Goal: Task Accomplishment & Management: Manage account settings

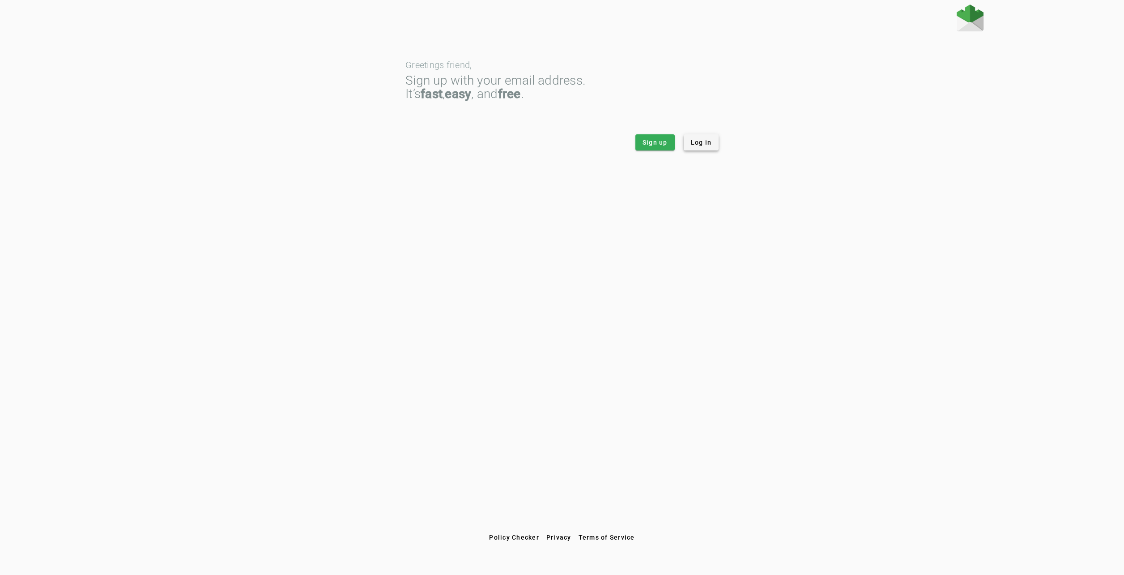
click at [715, 146] on span at bounding box center [701, 142] width 35 height 21
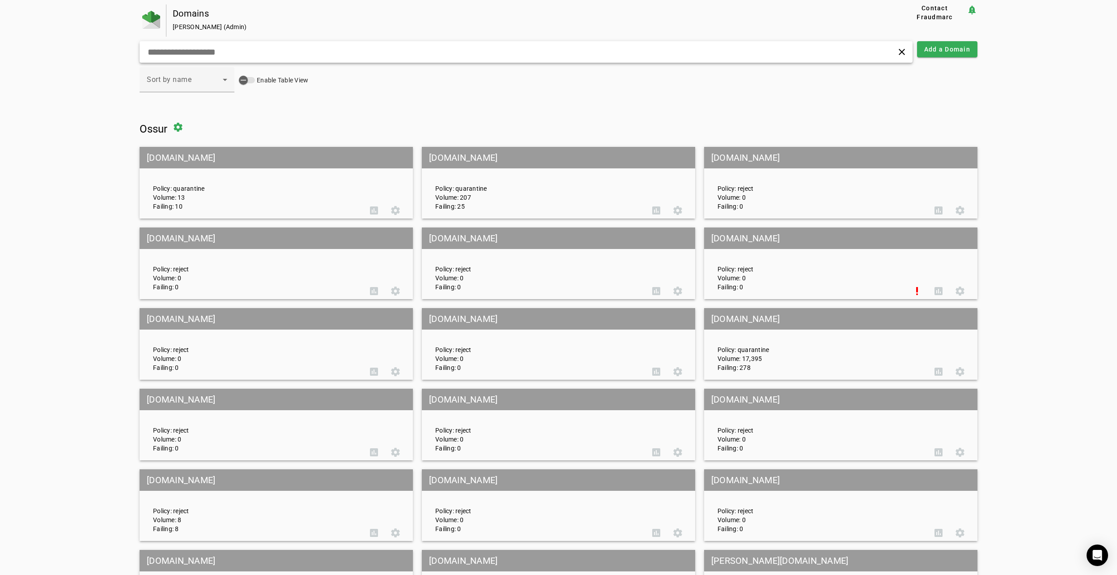
click at [249, 48] on input "text" at bounding box center [359, 52] width 425 height 11
paste input "**********"
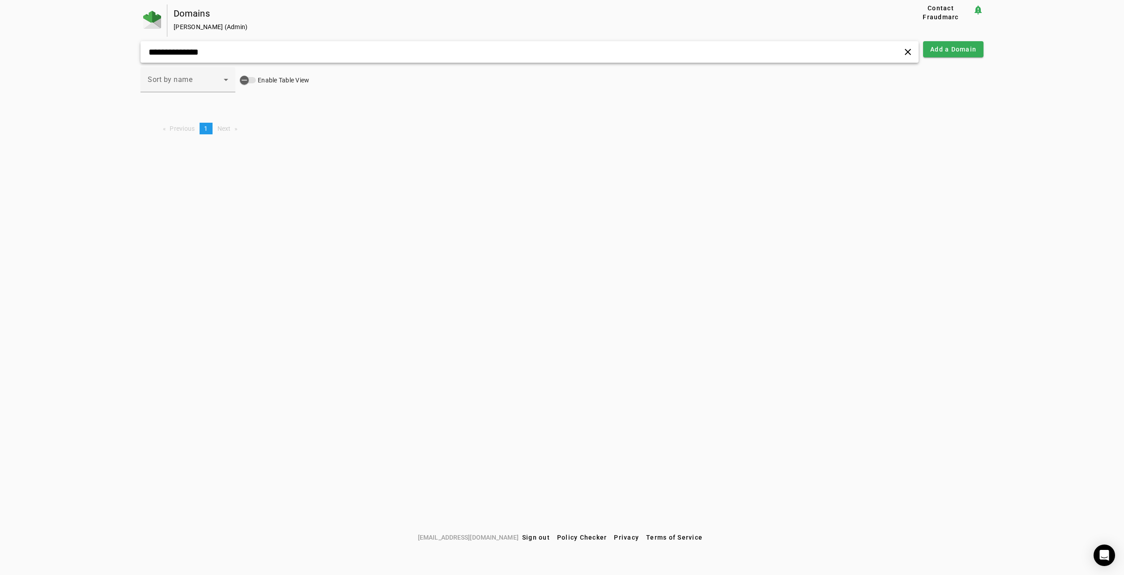
type input "**********"
click at [962, 47] on span "Add a Domain" at bounding box center [953, 49] width 46 height 9
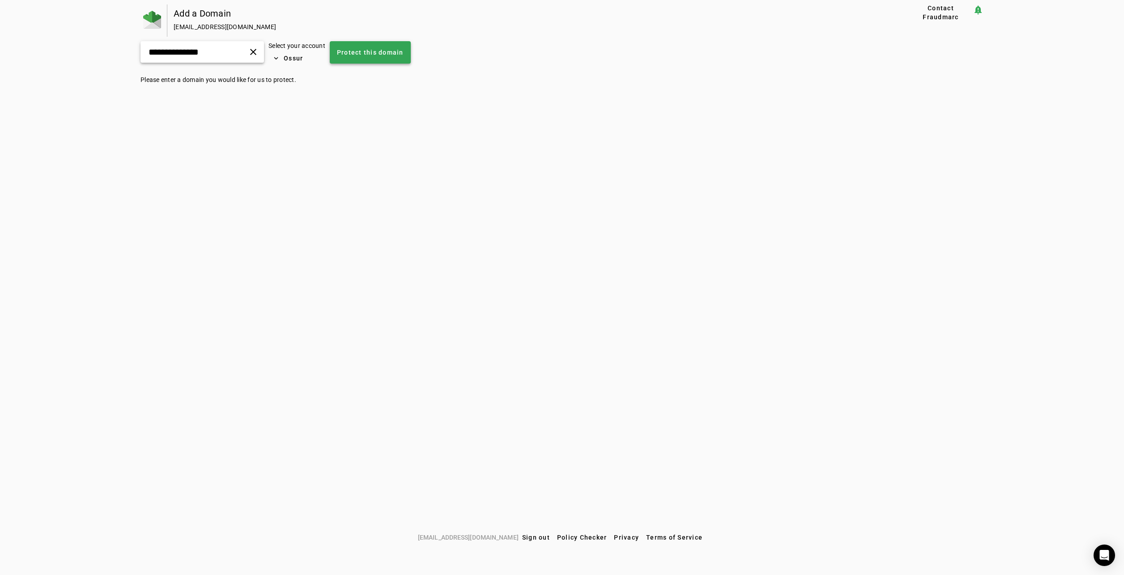
click at [388, 51] on span "Protect this domain" at bounding box center [370, 52] width 67 height 9
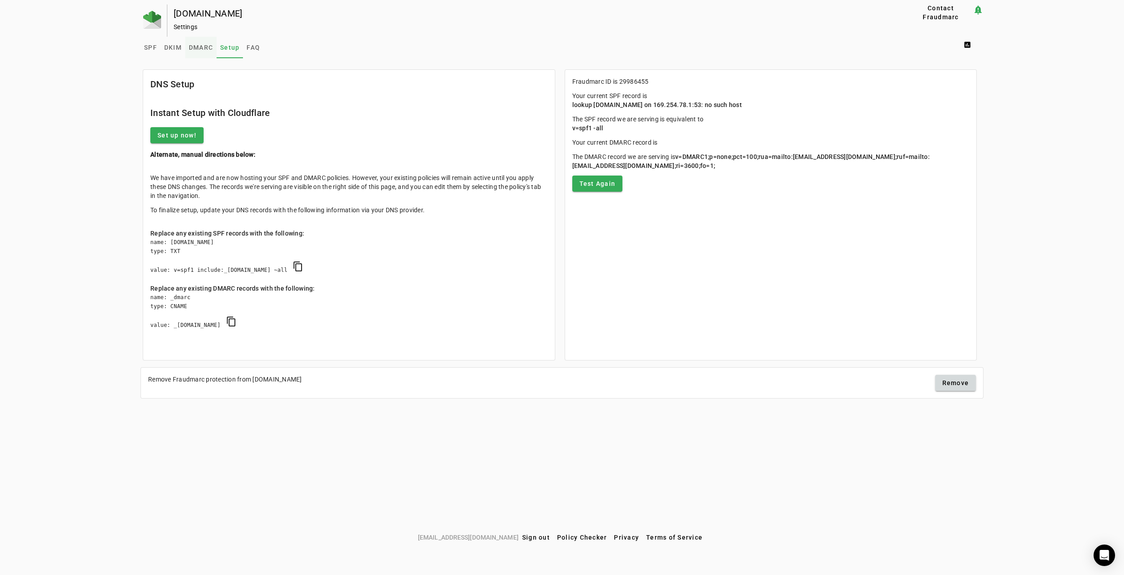
click at [204, 49] on span "DMARC" at bounding box center [201, 47] width 24 height 6
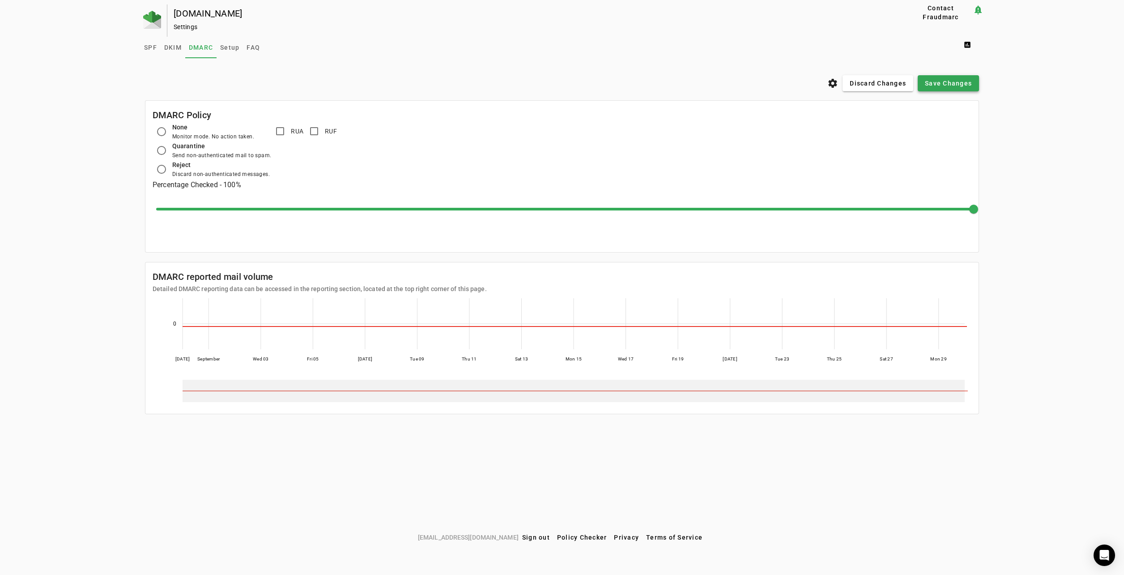
click at [953, 87] on span "Save Changes" at bounding box center [948, 83] width 47 height 9
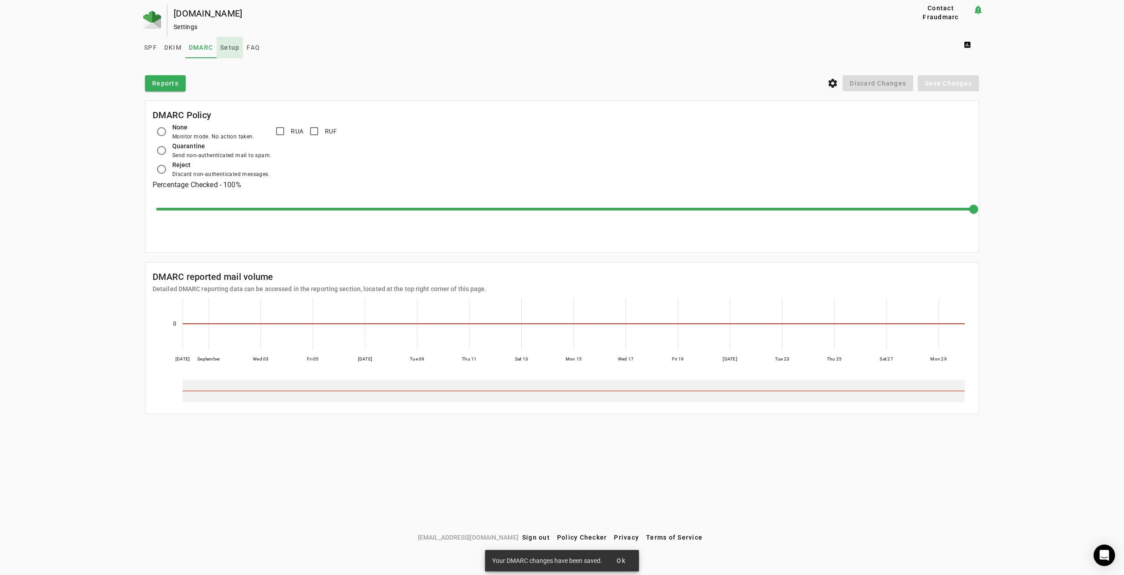
click at [235, 45] on span "Setup" at bounding box center [229, 47] width 19 height 6
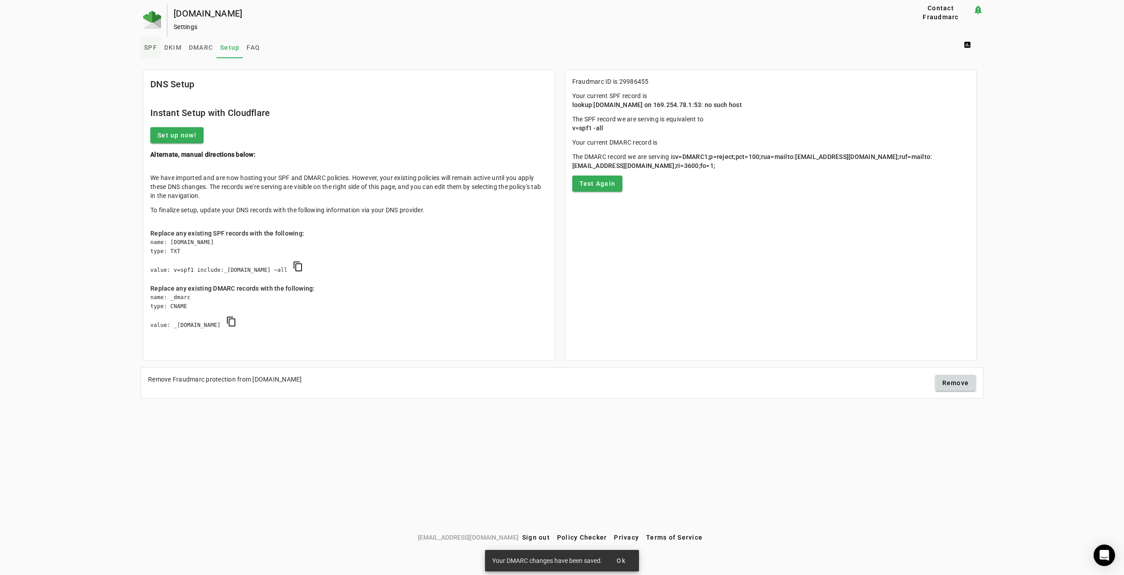
click at [143, 48] on link "SPF" at bounding box center [151, 47] width 20 height 21
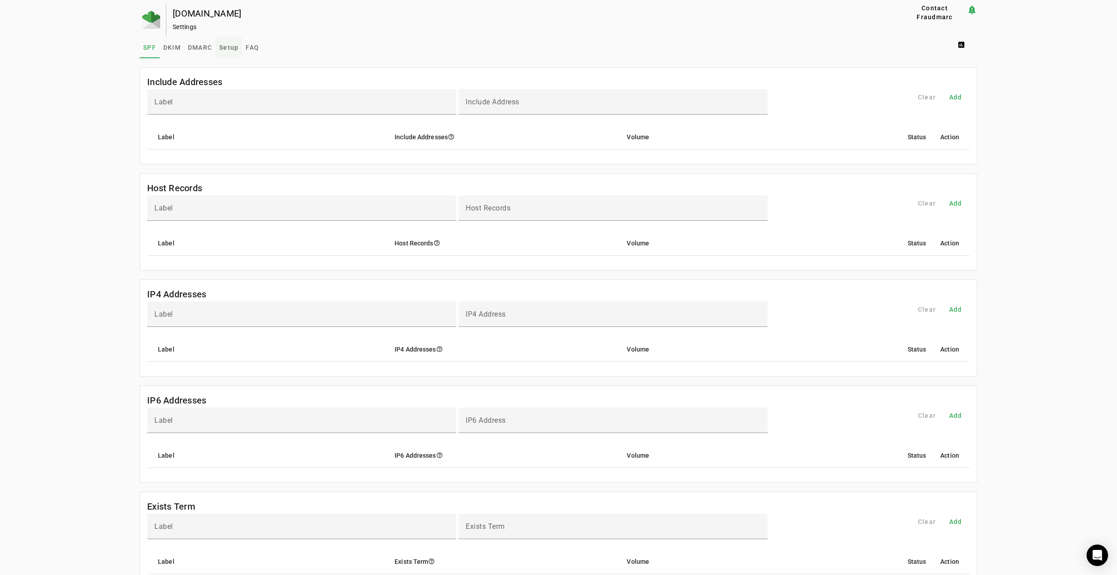
click at [233, 47] on span "Setup" at bounding box center [228, 47] width 19 height 6
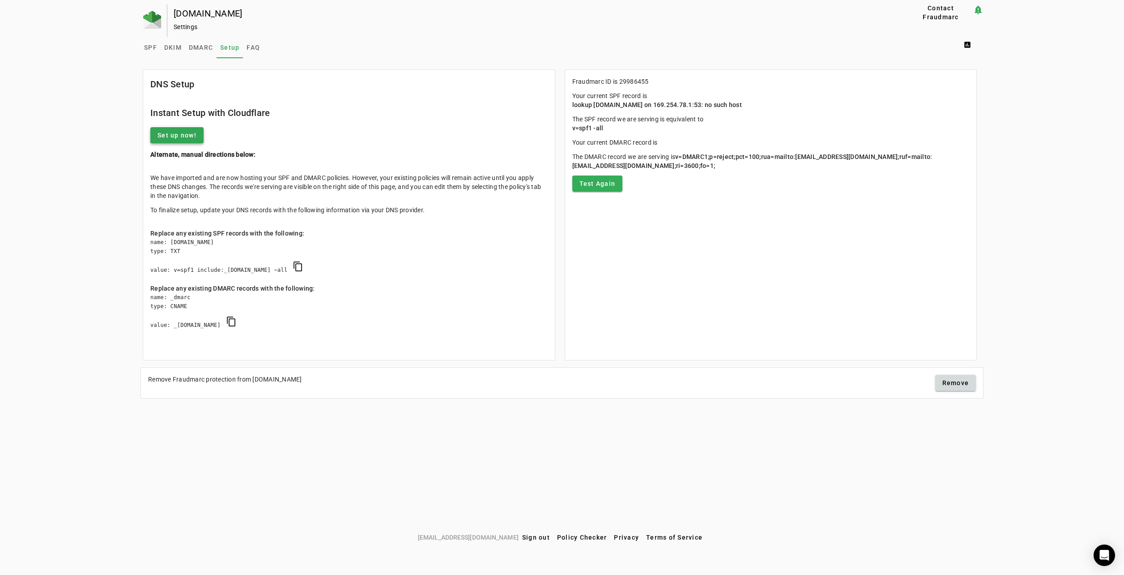
click at [162, 136] on span "Set up now!" at bounding box center [177, 135] width 39 height 9
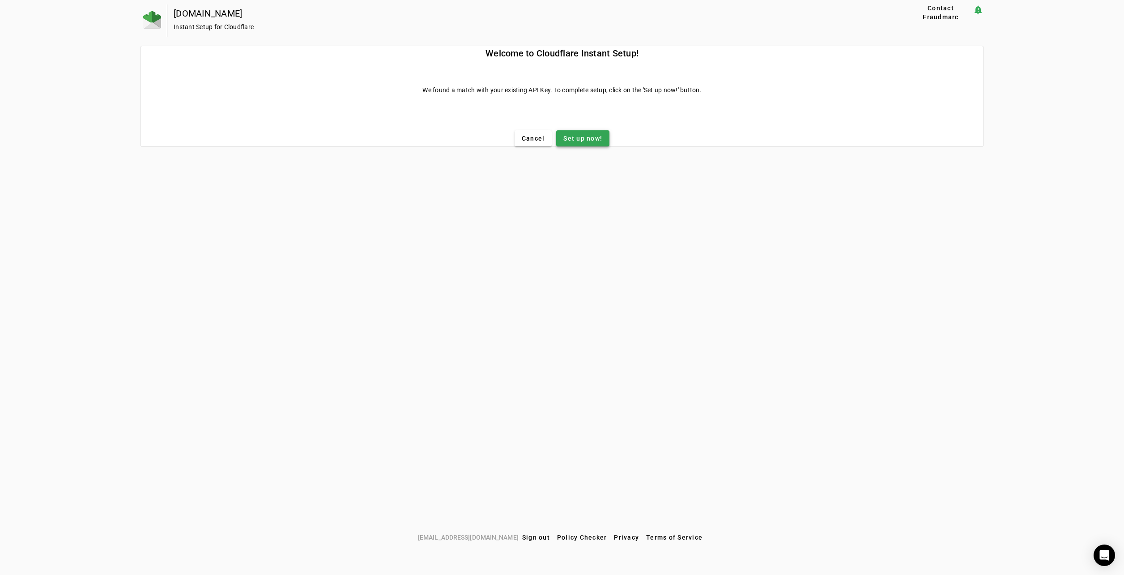
click at [593, 138] on span "Set up now!" at bounding box center [582, 138] width 39 height 9
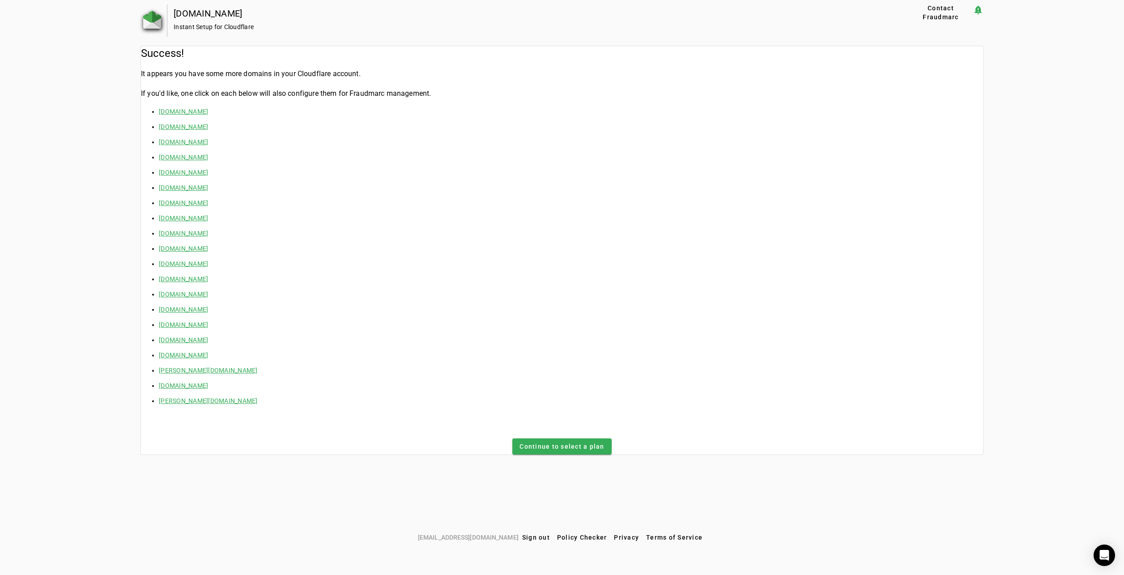
click at [155, 19] on img at bounding box center [152, 20] width 18 height 18
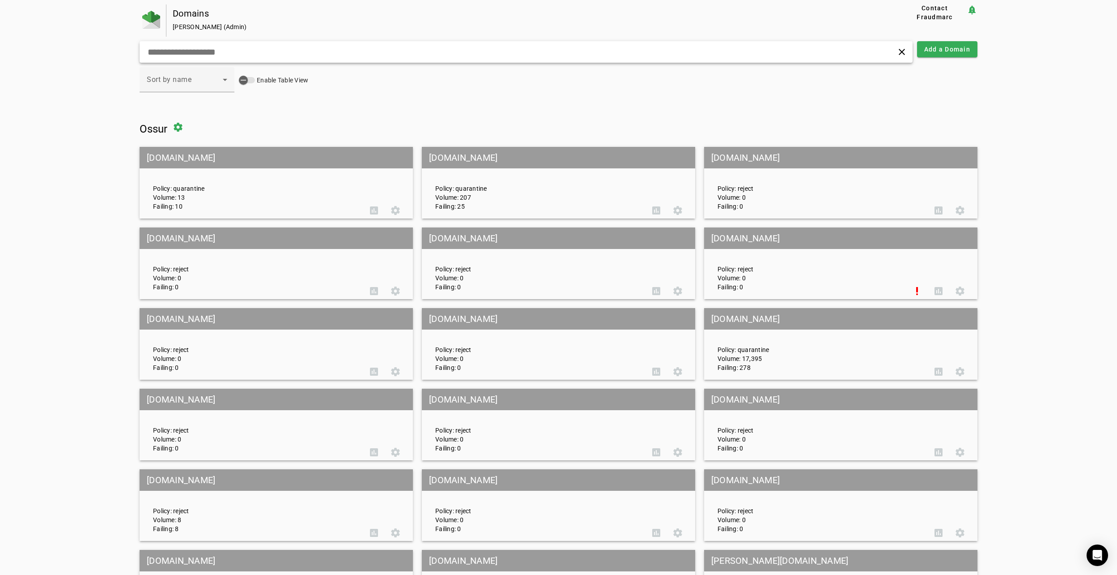
click at [265, 55] on input "text" at bounding box center [359, 52] width 425 height 11
paste input "**********"
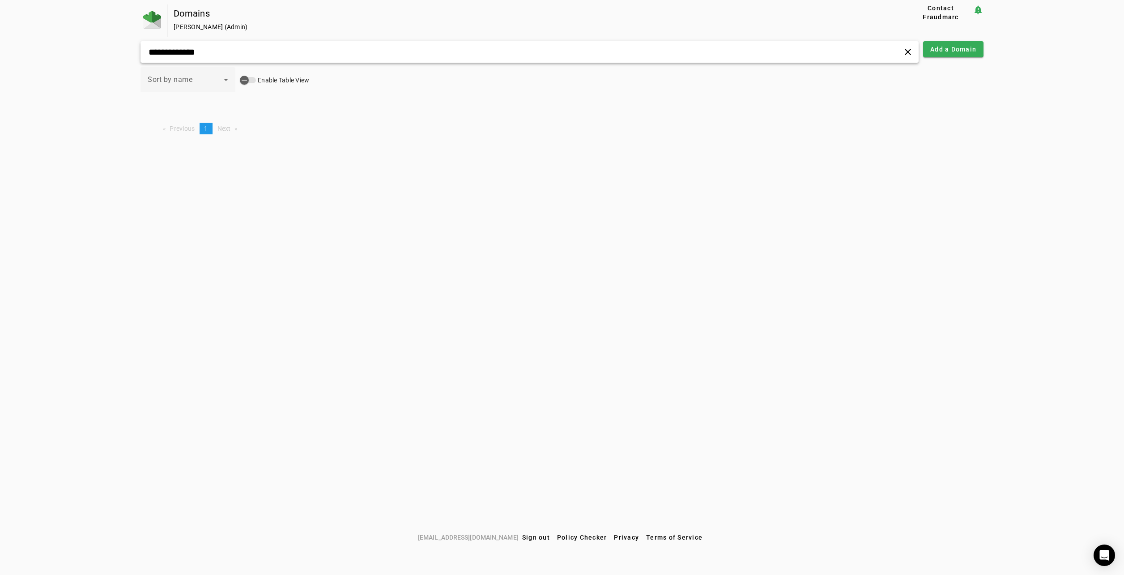
type input "**********"
click at [952, 55] on span at bounding box center [953, 48] width 60 height 21
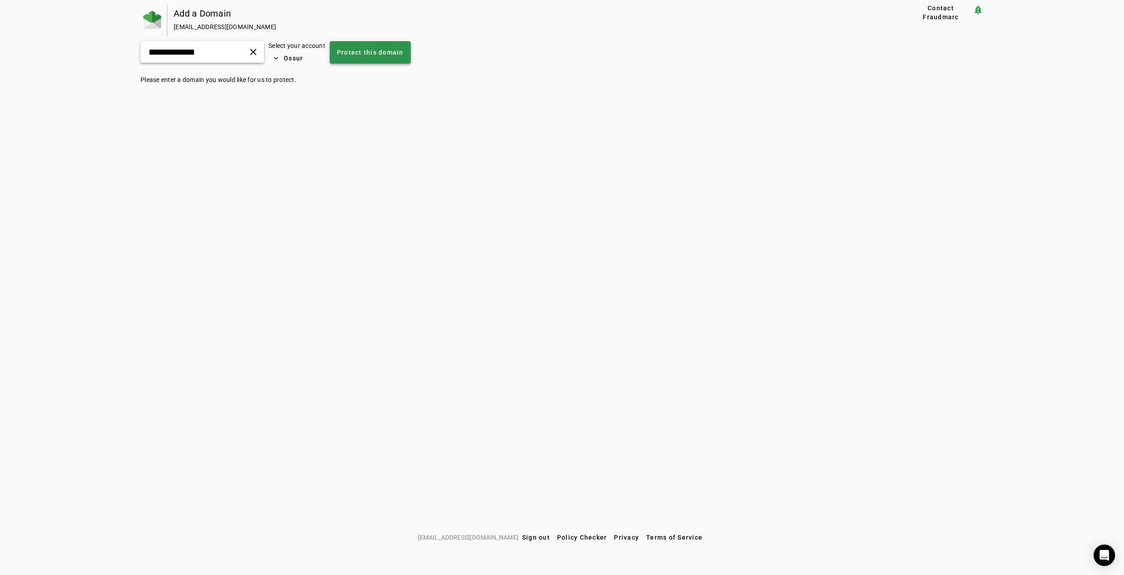
click at [380, 51] on span "Protect this domain" at bounding box center [370, 52] width 67 height 9
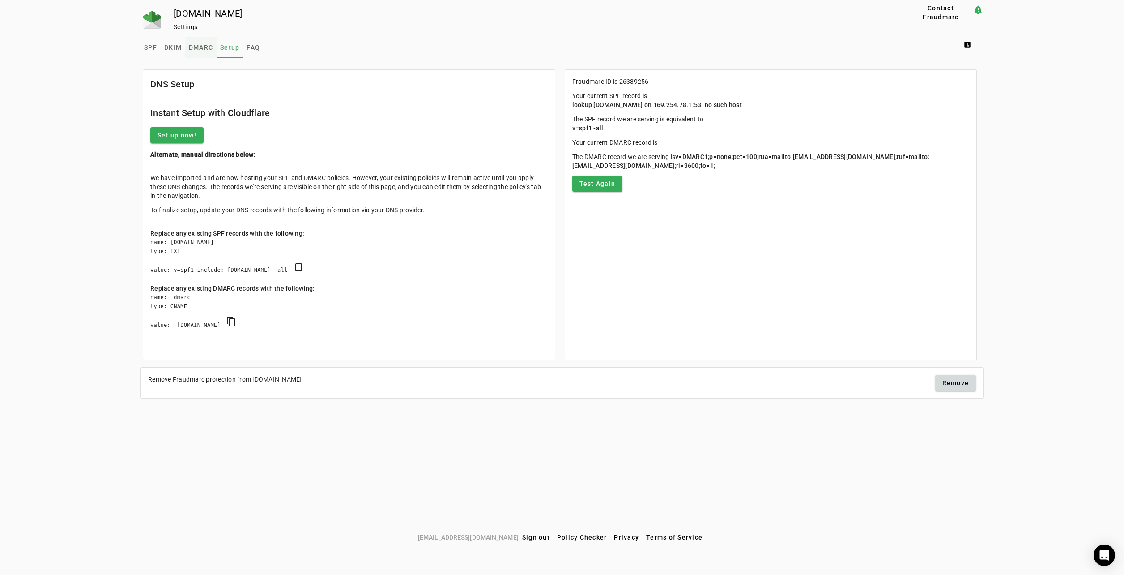
click at [193, 45] on span "DMARC" at bounding box center [201, 47] width 24 height 6
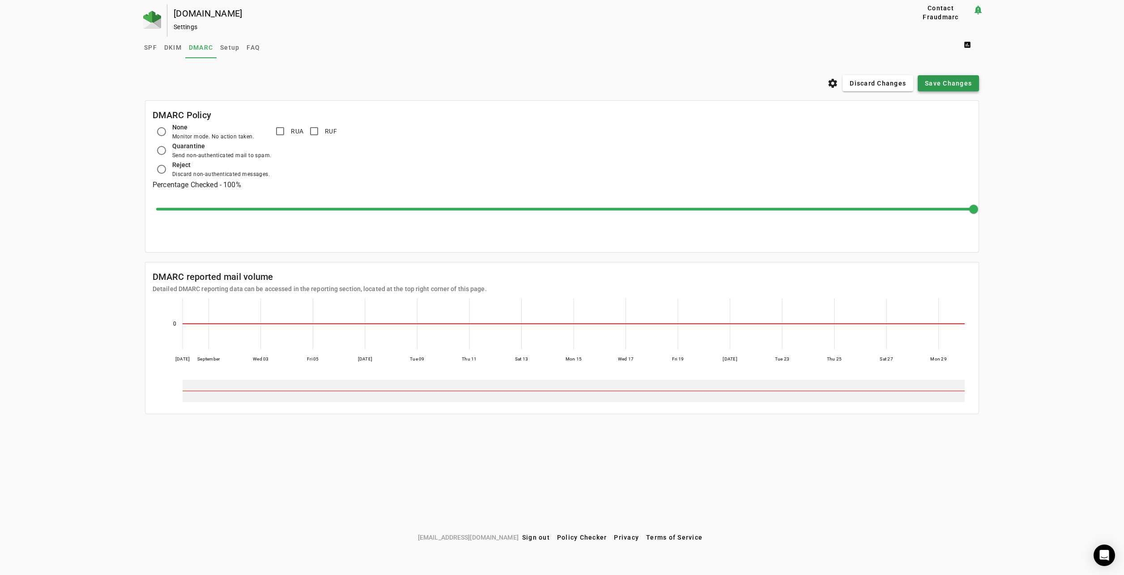
click at [945, 82] on span "Save Changes" at bounding box center [948, 83] width 47 height 9
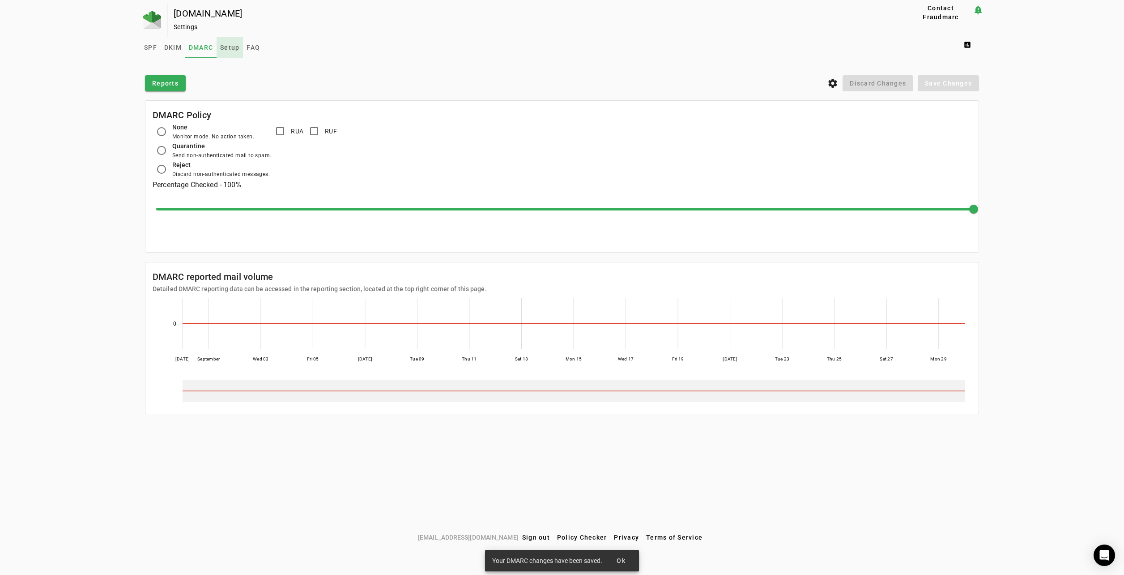
click at [235, 50] on span "Setup" at bounding box center [229, 47] width 19 height 6
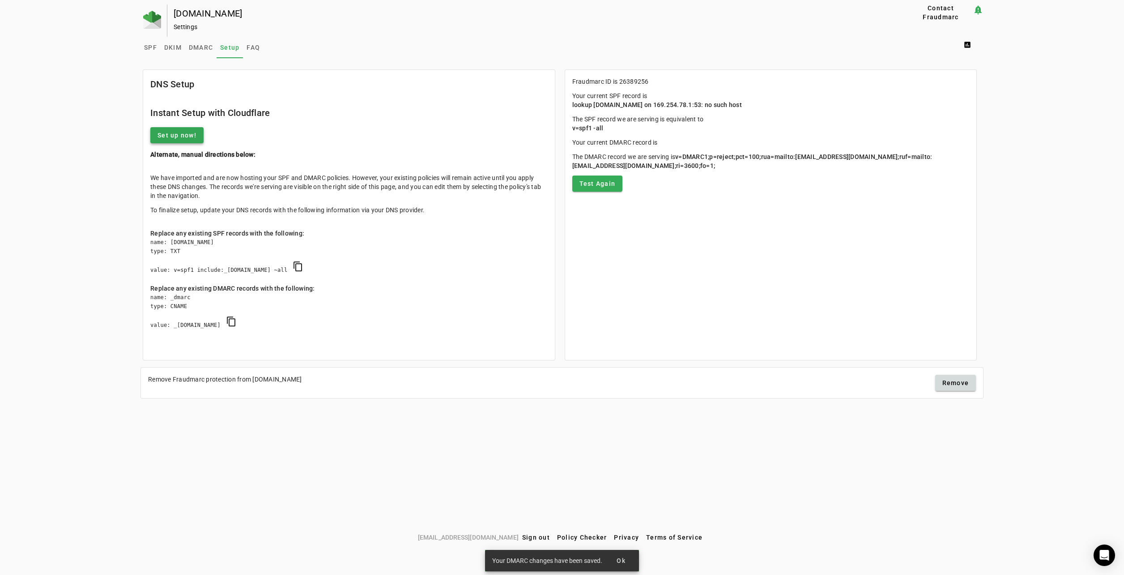
click at [155, 129] on span at bounding box center [176, 134] width 53 height 21
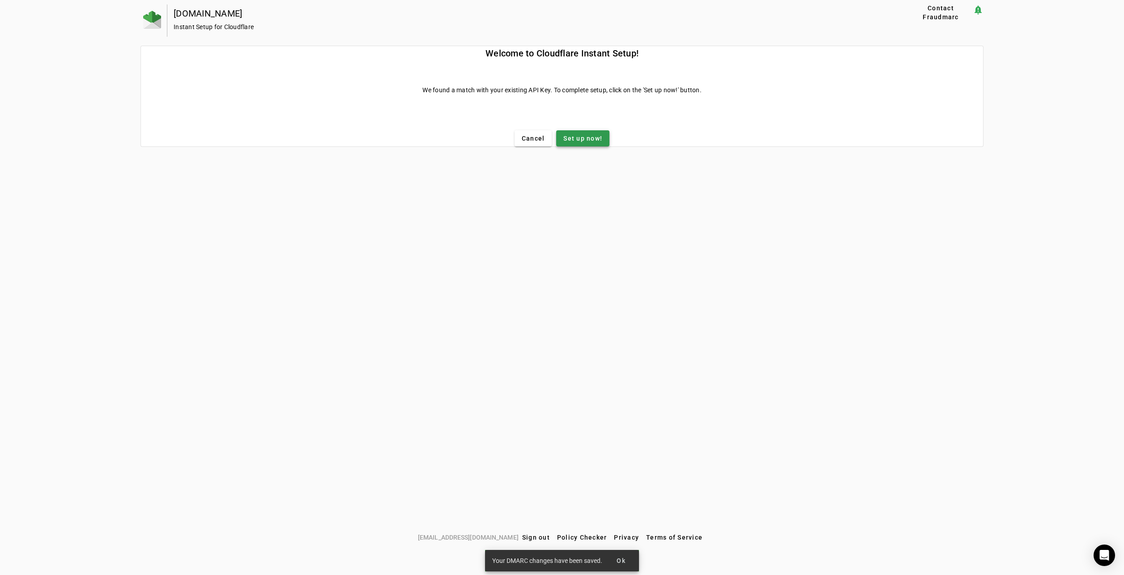
click at [590, 136] on span "Set up now!" at bounding box center [582, 138] width 39 height 9
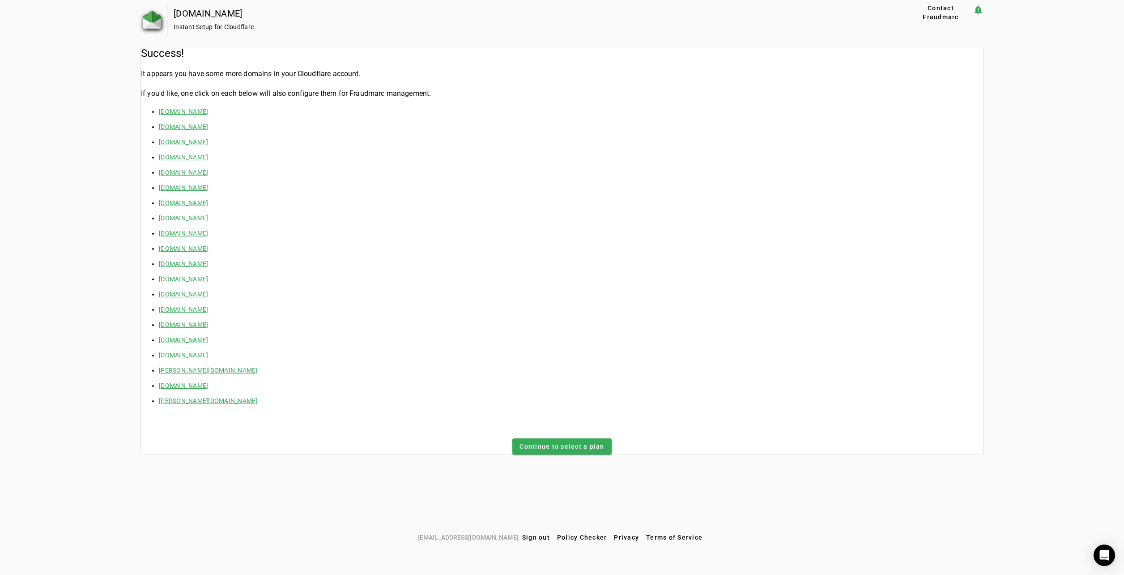
click at [151, 13] on img at bounding box center [152, 20] width 18 height 18
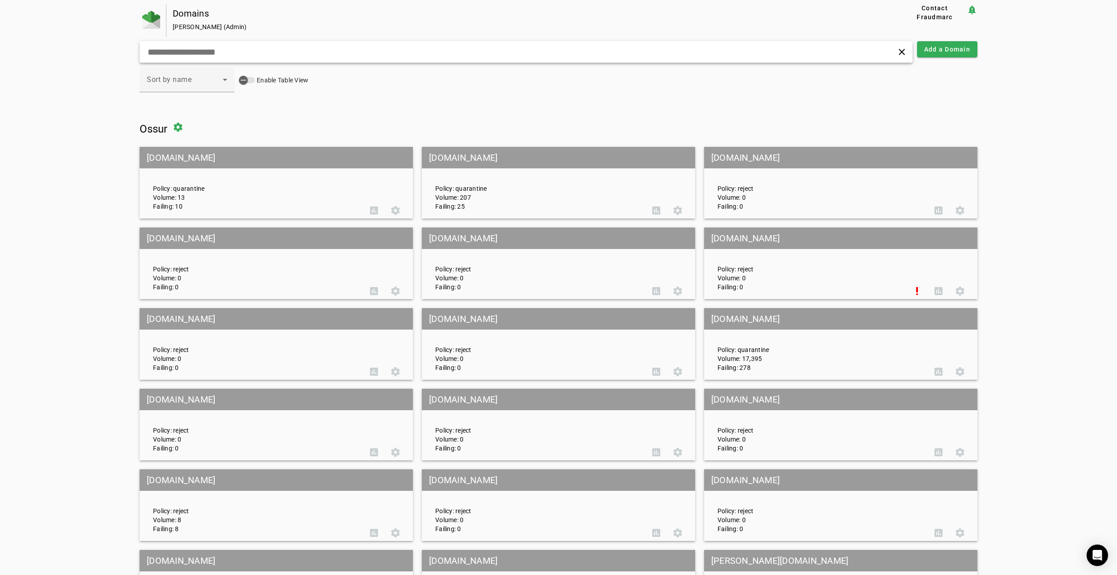
click at [289, 50] on input "text" at bounding box center [359, 52] width 425 height 11
paste input "**********"
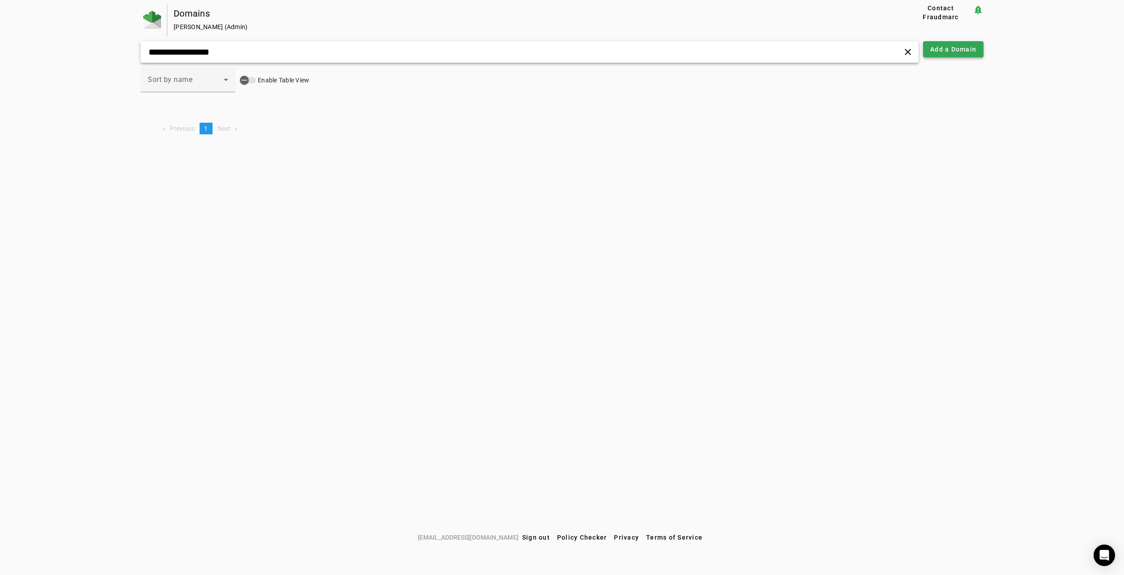
type input "**********"
click at [956, 55] on span at bounding box center [953, 48] width 60 height 21
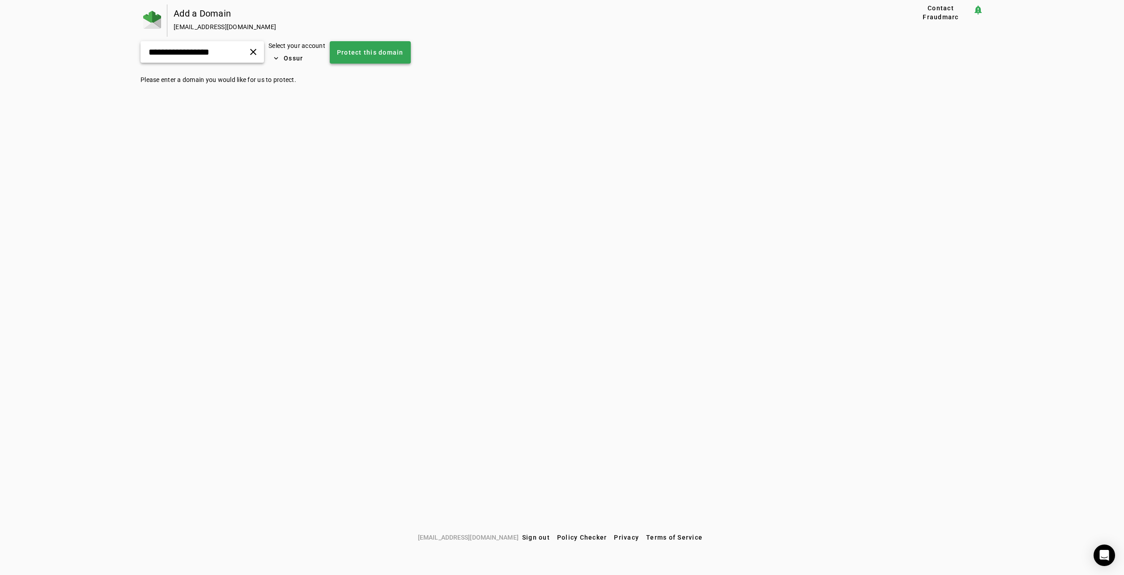
click at [392, 48] on button "Protect this domain" at bounding box center [370, 52] width 81 height 22
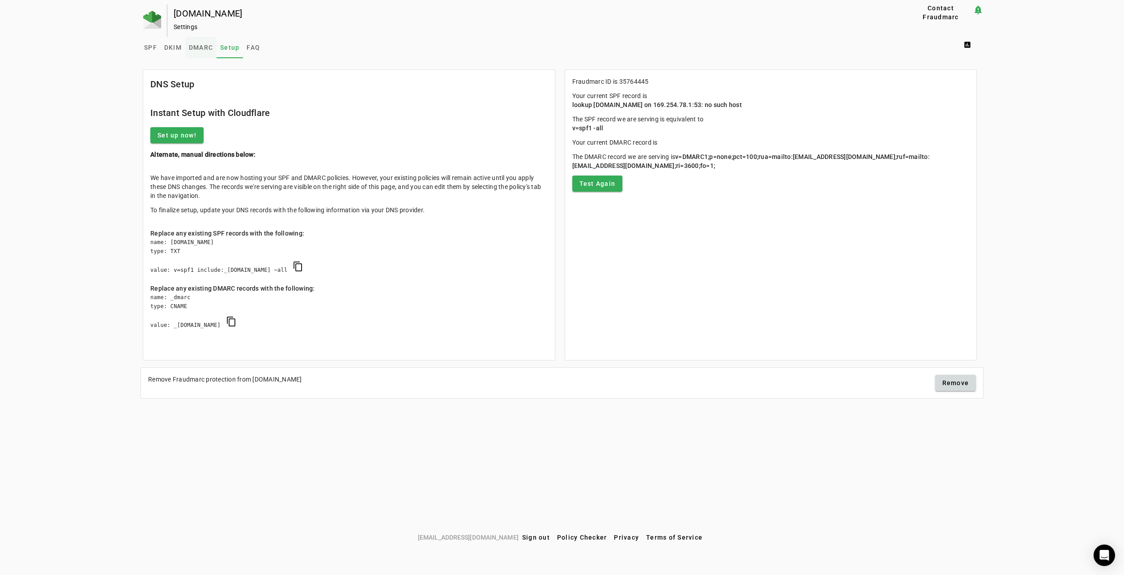
click at [208, 43] on span "DMARC" at bounding box center [201, 47] width 24 height 21
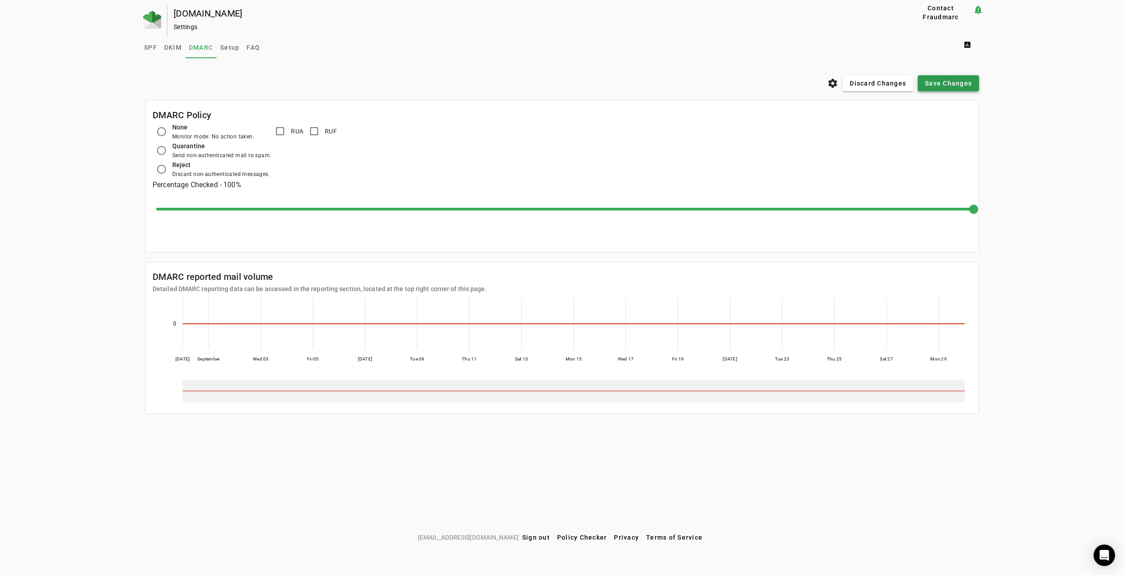
click at [939, 79] on button "Save Changes" at bounding box center [948, 83] width 61 height 16
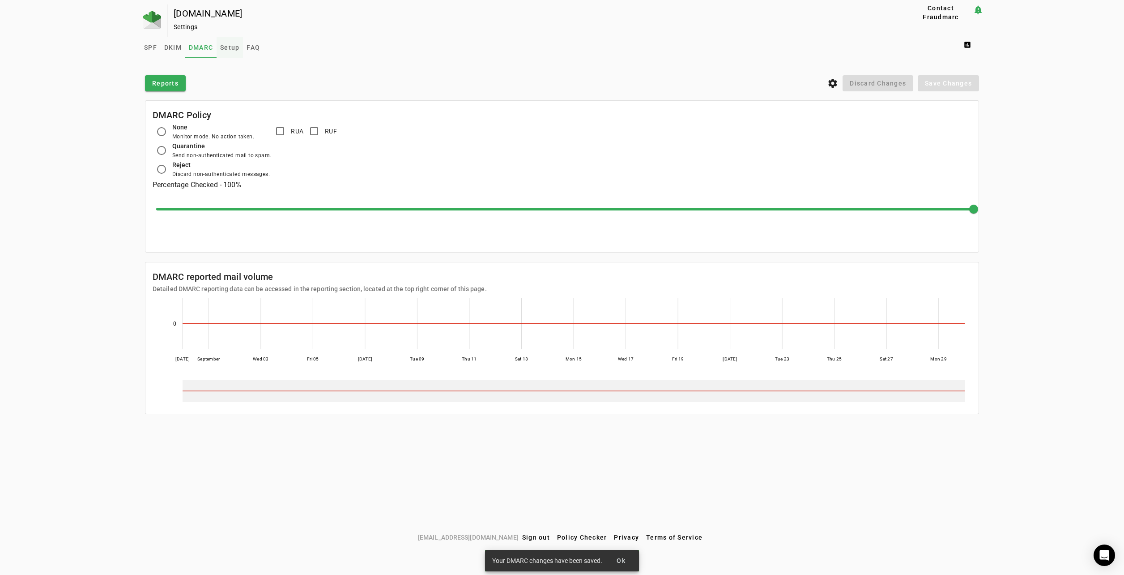
click at [231, 44] on span "Setup" at bounding box center [229, 47] width 19 height 6
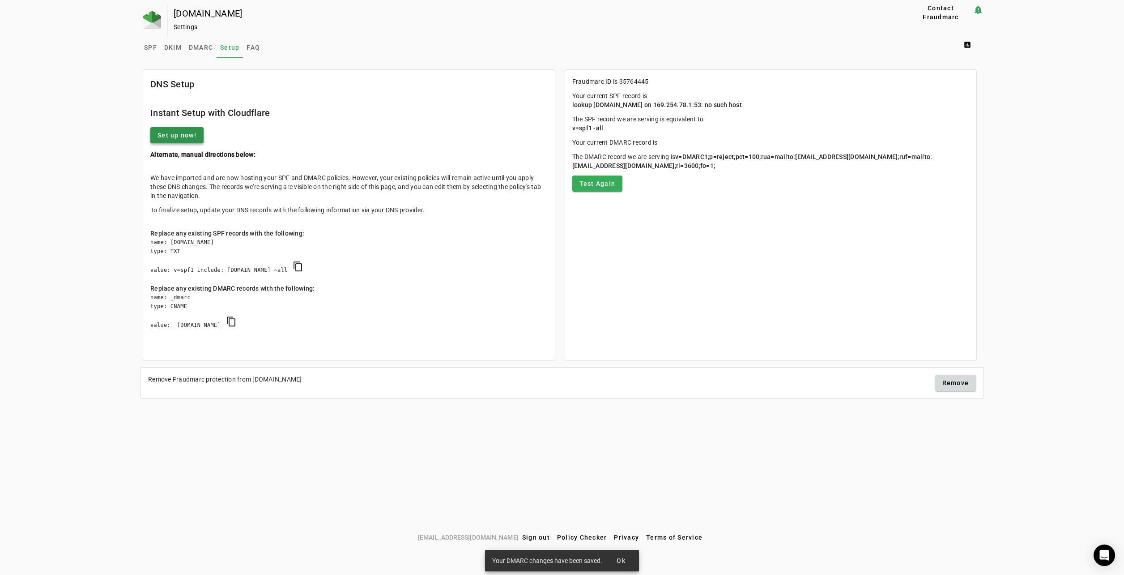
click at [176, 137] on span "Set up now!" at bounding box center [177, 135] width 39 height 9
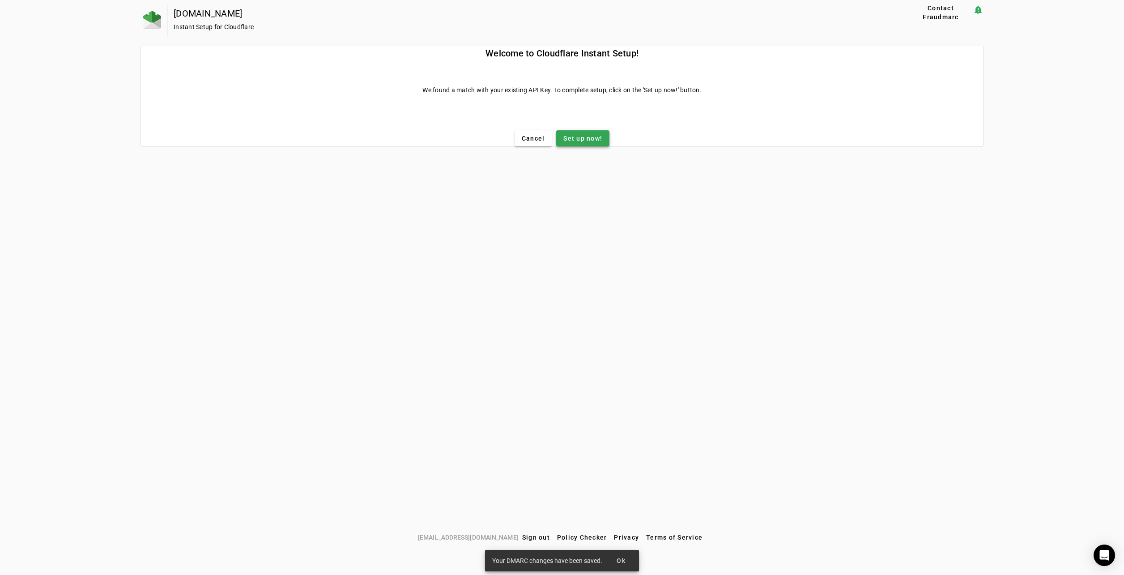
click at [577, 130] on span at bounding box center [582, 138] width 53 height 21
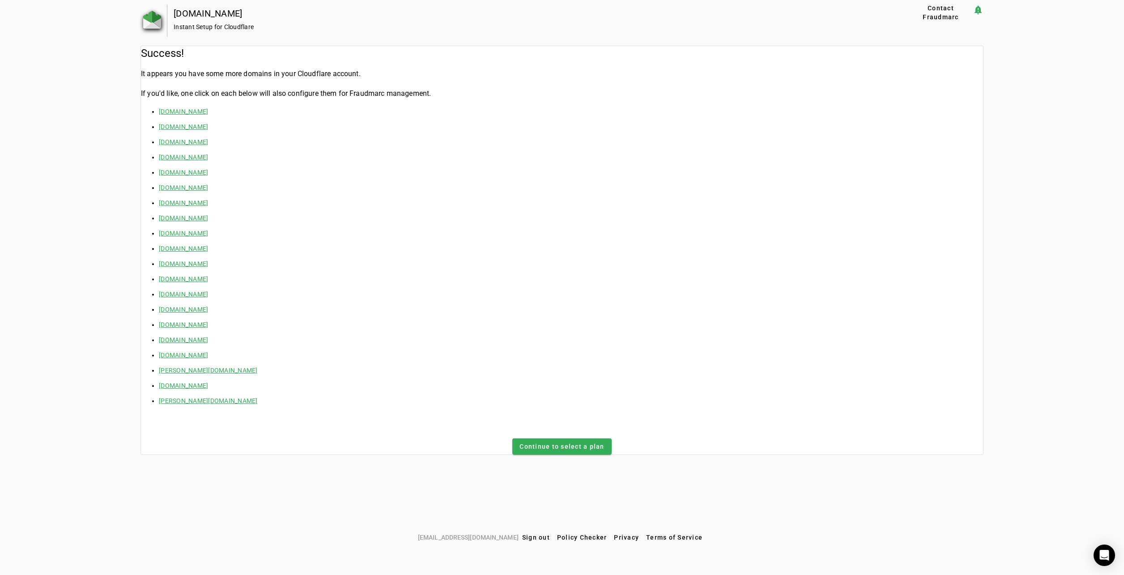
click at [152, 17] on img at bounding box center [152, 20] width 18 height 18
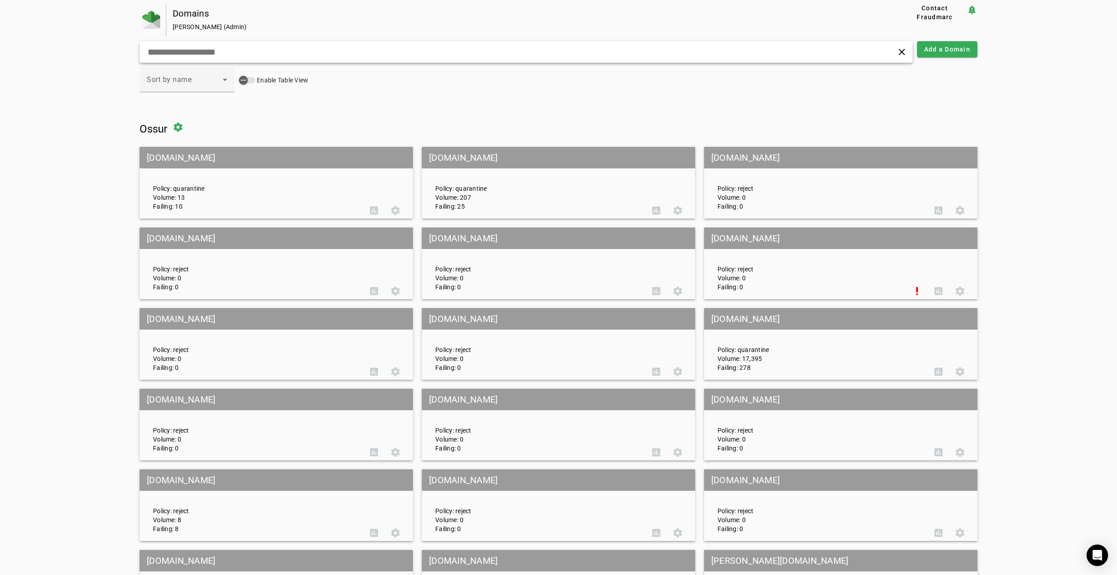
click at [283, 51] on input "text" at bounding box center [359, 52] width 425 height 11
paste input "**********"
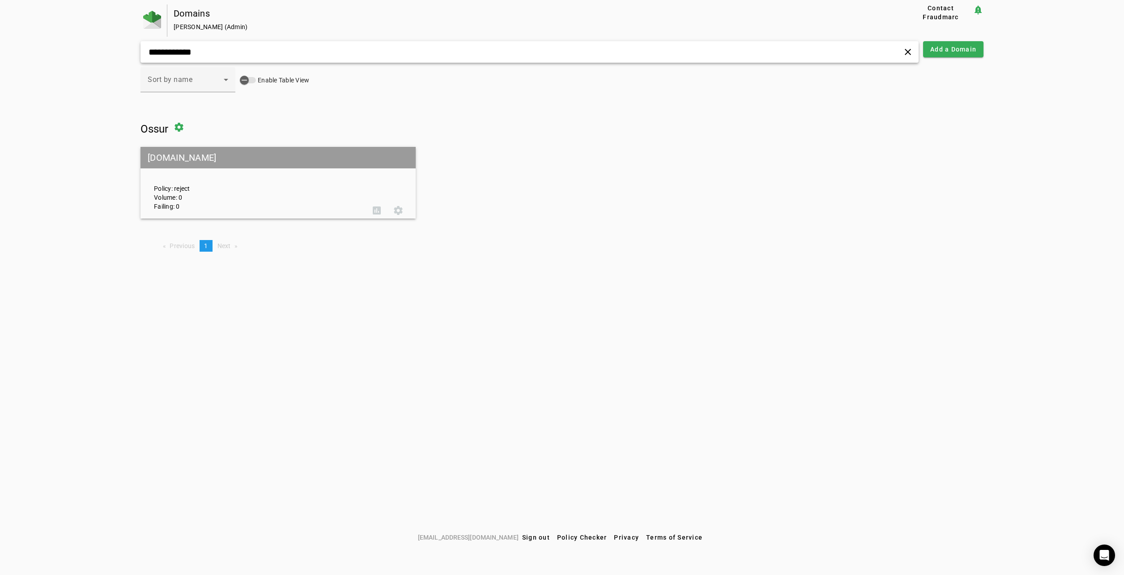
type input "**********"
click at [404, 208] on span at bounding box center [398, 210] width 21 height 21
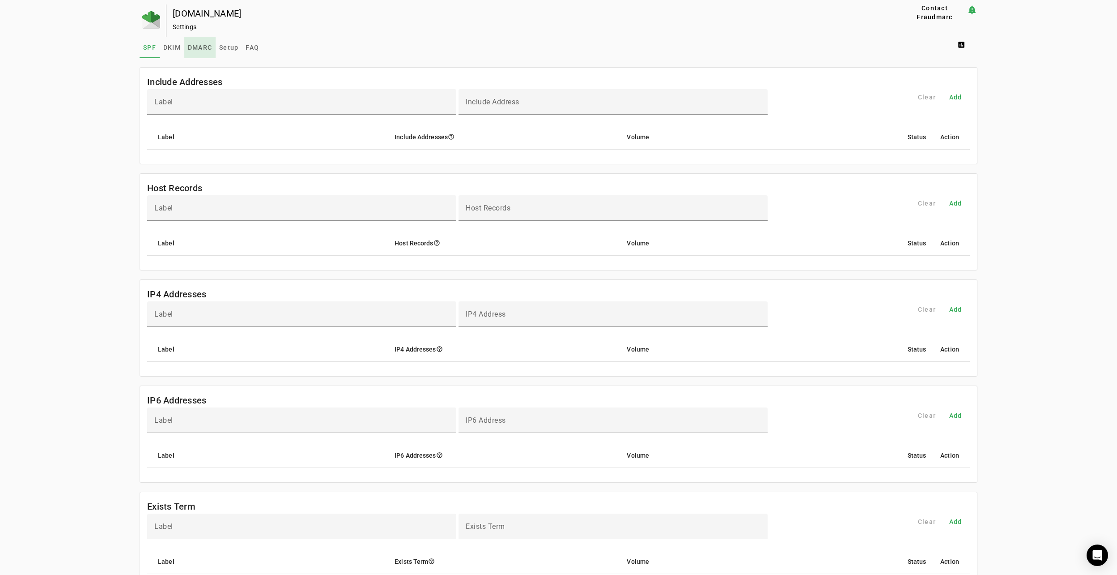
click at [204, 51] on span "DMARC" at bounding box center [200, 47] width 24 height 21
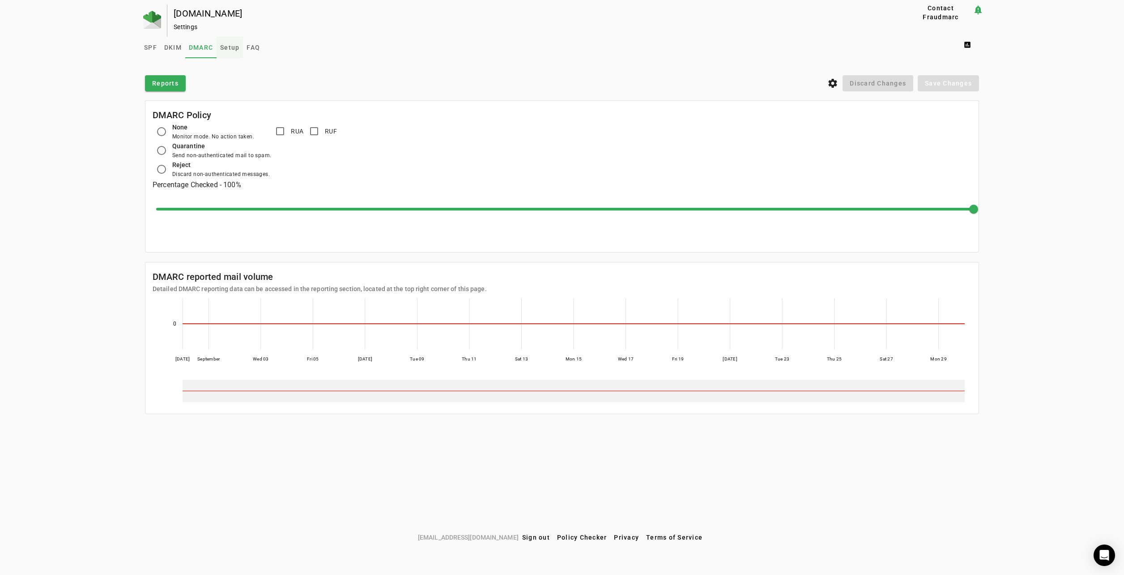
click at [229, 55] on span "Setup" at bounding box center [229, 47] width 19 height 21
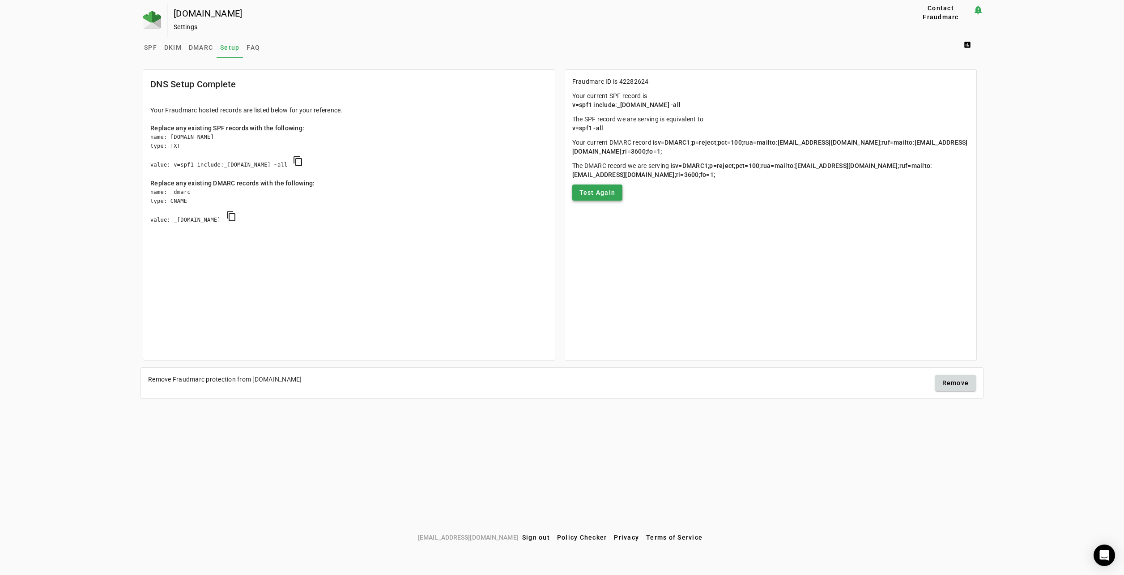
click at [603, 196] on span "Test Again" at bounding box center [597, 192] width 36 height 9
